Goal: Transaction & Acquisition: Book appointment/travel/reservation

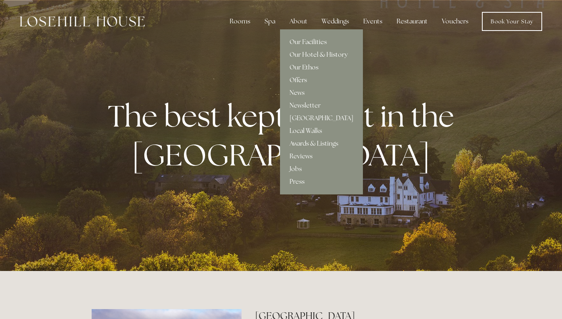
click at [304, 77] on link "Offers" at bounding box center [321, 80] width 83 height 13
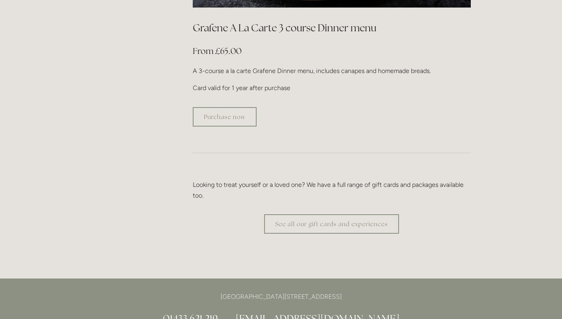
scroll to position [1619, 0]
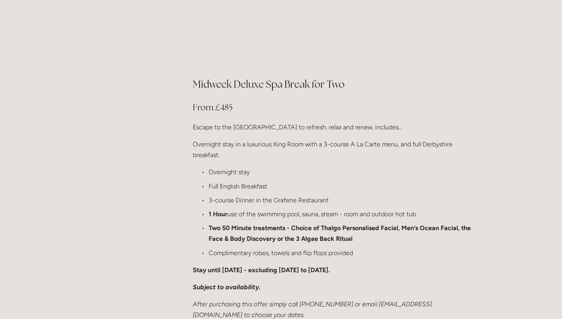
scroll to position [862, 0]
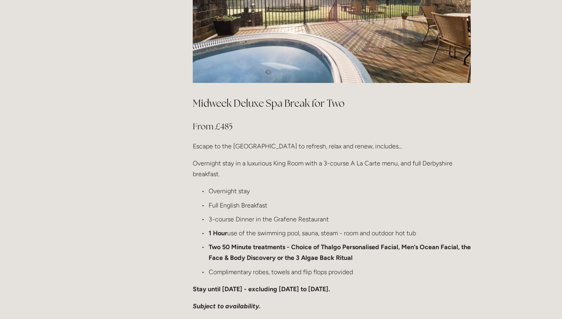
click at [262, 96] on h2 "Midweek Deluxe Spa Break for Two" at bounding box center [332, 103] width 278 height 14
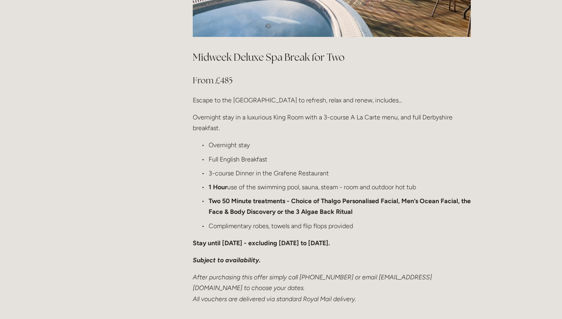
scroll to position [908, 0]
